Goal: Information Seeking & Learning: Learn about a topic

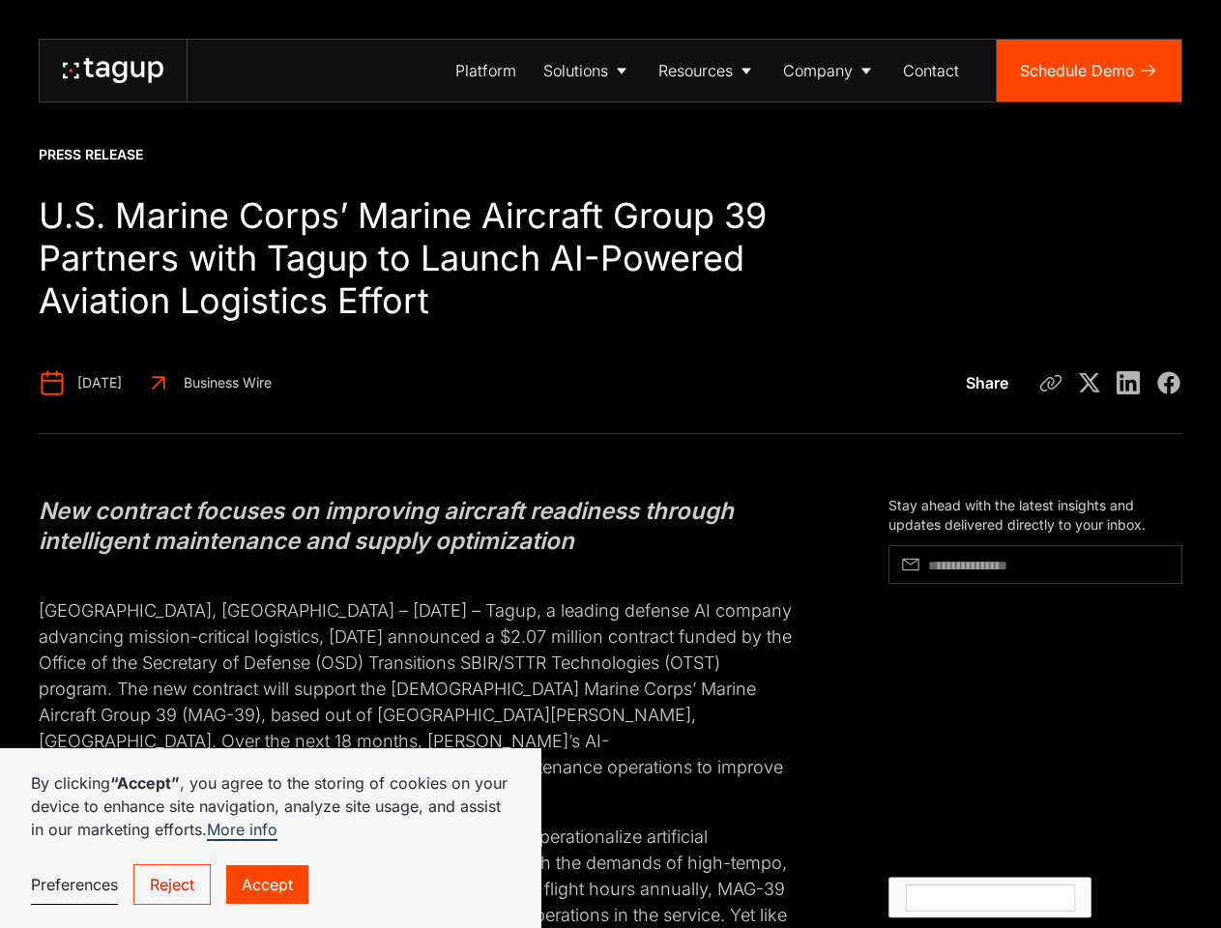
click at [587, 71] on div "Solutions" at bounding box center [575, 70] width 65 height 23
click at [707, 71] on div "Resources" at bounding box center [695, 70] width 74 height 23
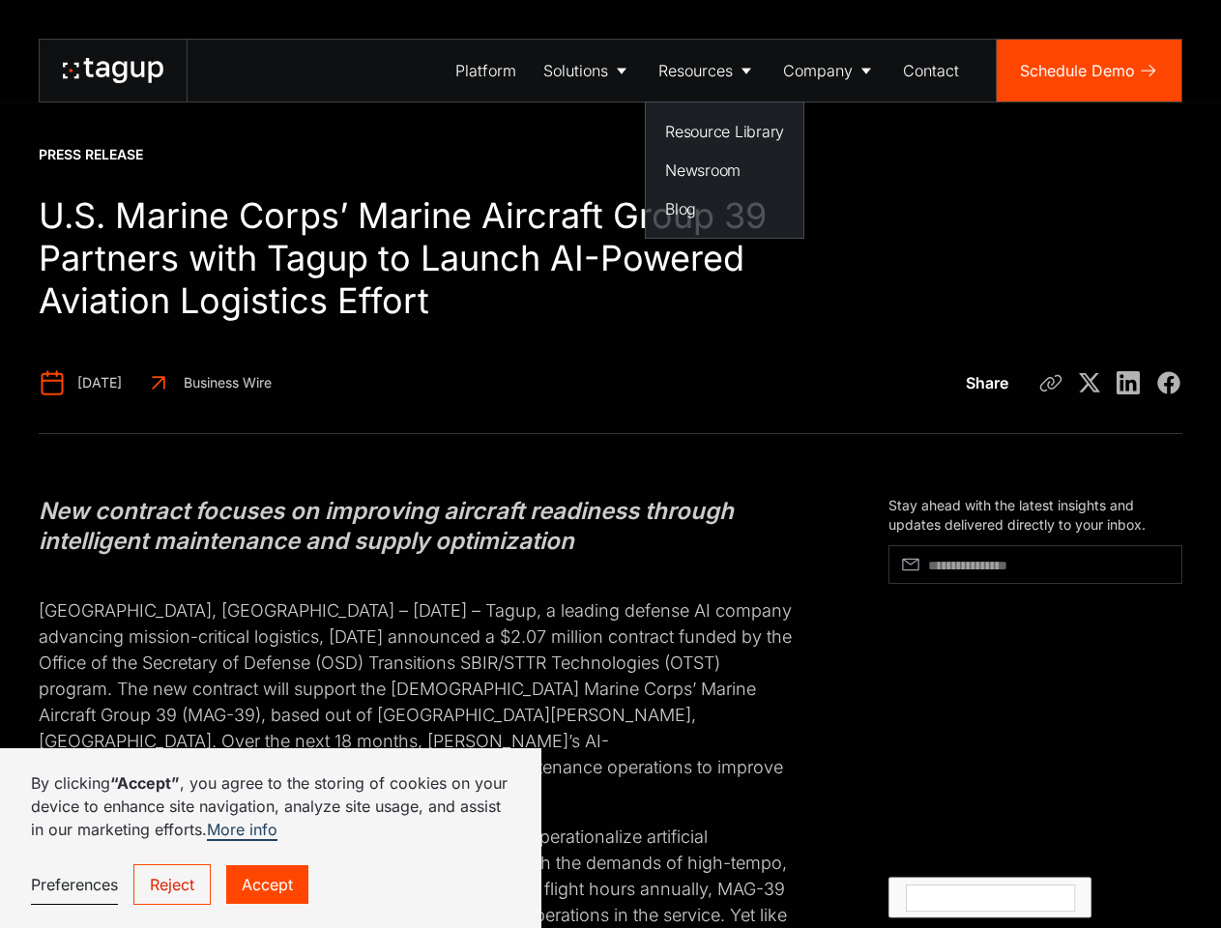
click at [829, 71] on div "Company" at bounding box center [818, 70] width 70 height 23
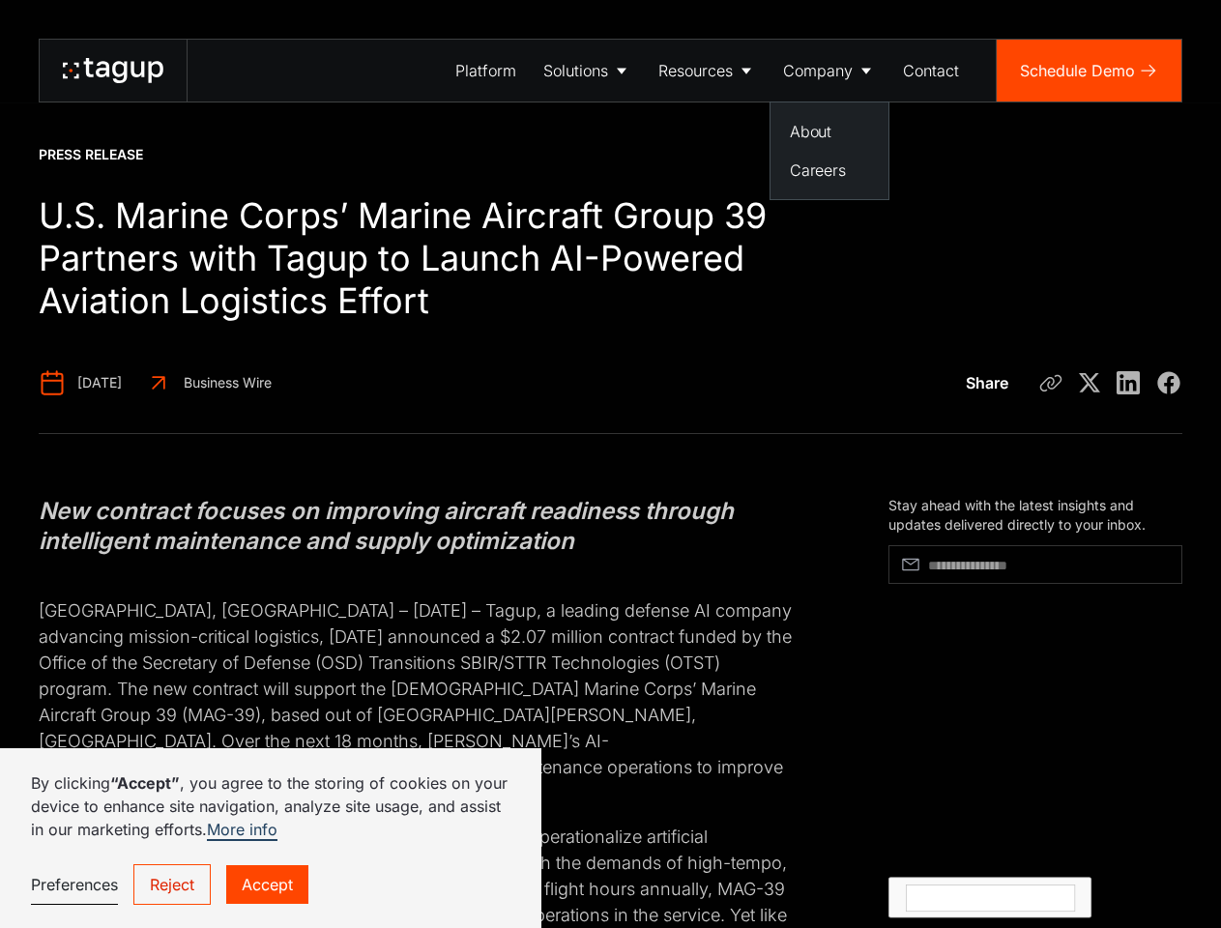
click at [1051, 383] on icon at bounding box center [1050, 382] width 23 height 23
click at [73, 884] on link "Preferences" at bounding box center [74, 885] width 87 height 40
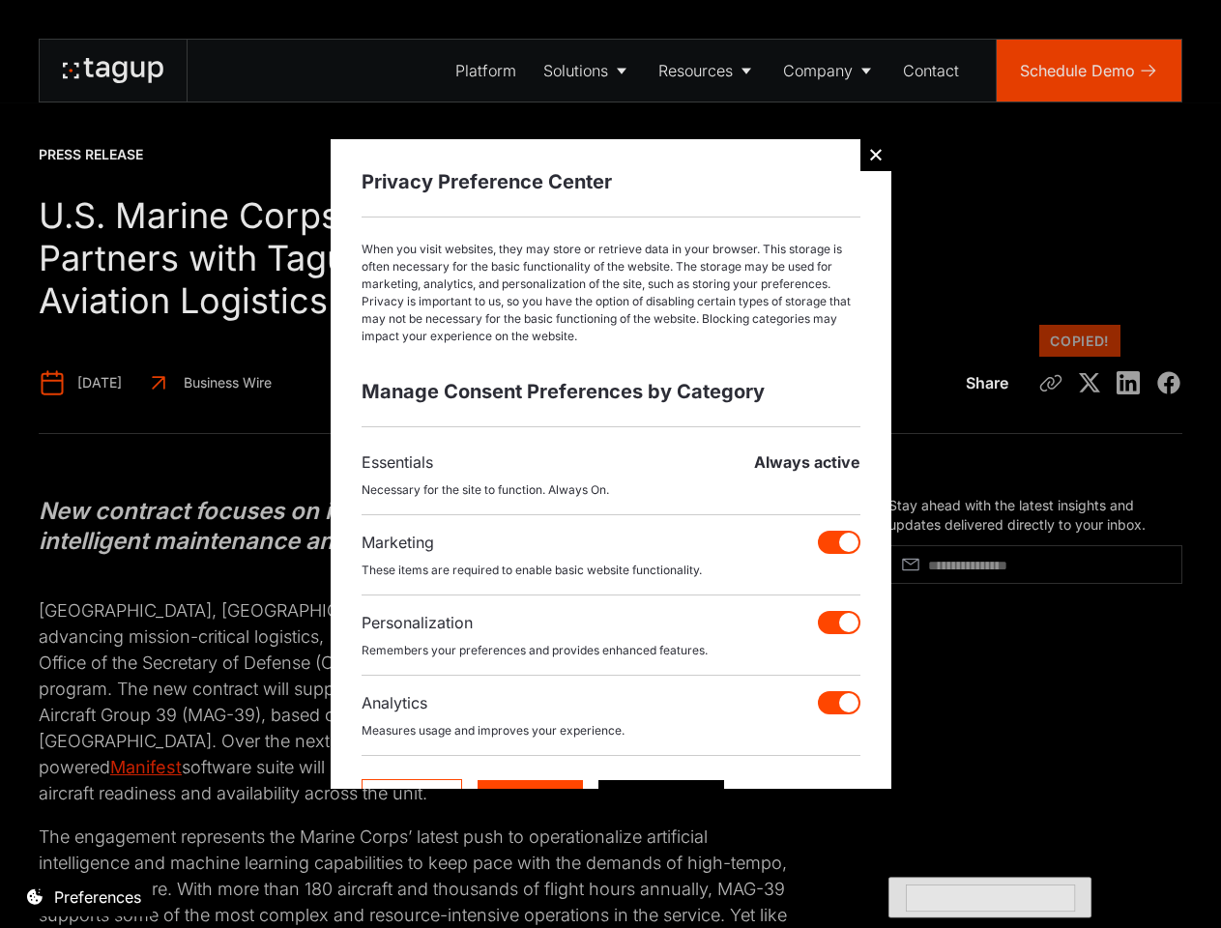
click at [171, 884] on div at bounding box center [610, 464] width 1221 height 928
click at [266, 884] on div at bounding box center [610, 464] width 1221 height 928
click at [991, 754] on div at bounding box center [610, 464] width 1221 height 928
